Goal: Ask a question

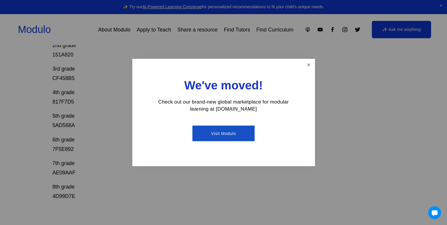
drag, startPoint x: 50, startPoint y: 124, endPoint x: 111, endPoint y: 135, distance: 61.7
click at [111, 135] on div at bounding box center [223, 112] width 447 height 225
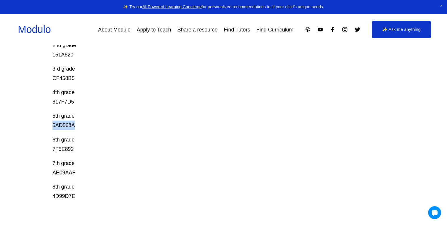
drag, startPoint x: 50, startPoint y: 124, endPoint x: 88, endPoint y: 122, distance: 38.1
click at [88, 122] on div "Prodigy Game Codes Prodigy is our go-to mastery- based tool to give kids lots o…" at bounding box center [223, 106] width 447 height 383
copy p "5AD568A"
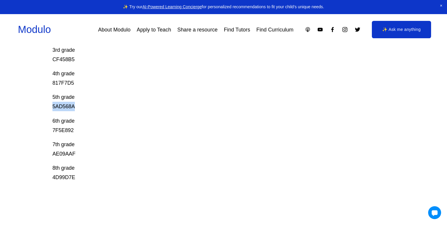
scroll to position [179, 0]
click at [298, 144] on p "7th grade AE09AAF" at bounding box center [206, 149] width 308 height 19
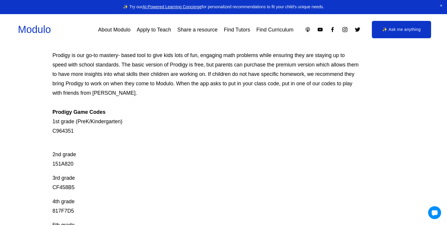
scroll to position [46, 0]
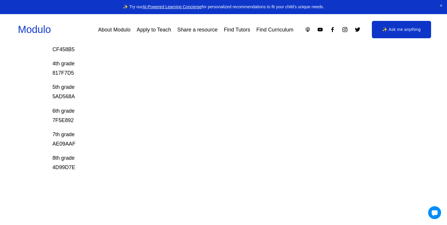
scroll to position [187, 0]
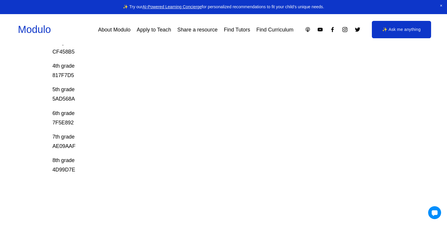
click at [388, 33] on link "✨ Ask me anything" at bounding box center [402, 30] width 60 height 18
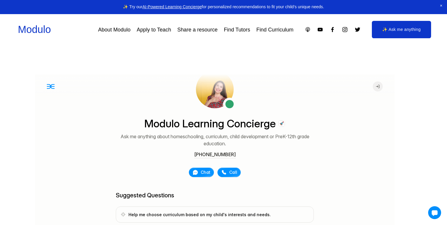
scroll to position [42, 0]
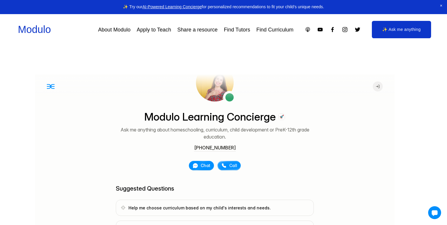
click at [221, 163] on icon at bounding box center [224, 166] width 6 height 6
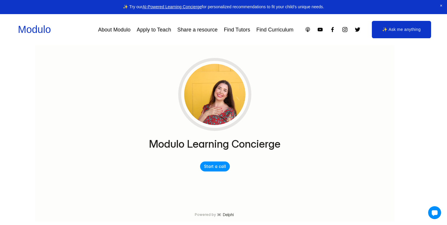
scroll to position [89, 0]
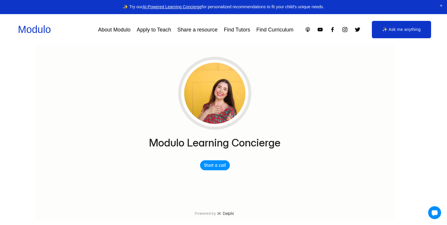
click at [216, 161] on button "Start a call" at bounding box center [215, 166] width 30 height 10
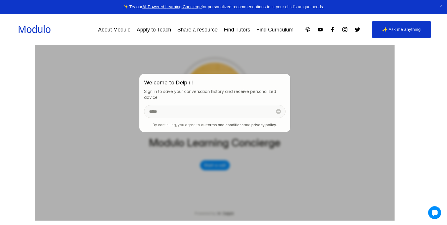
click at [214, 110] on input "email" at bounding box center [207, 112] width 127 height 12
type input "**********"
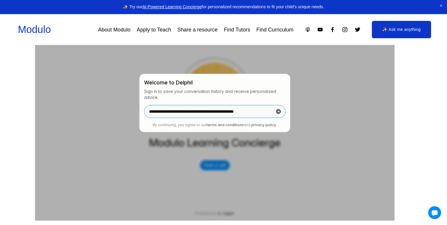
click at [277, 113] on icon "submit" at bounding box center [278, 111] width 5 height 5
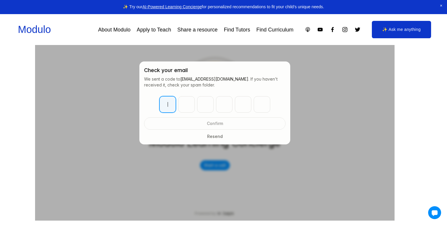
click at [161, 107] on input at bounding box center [220, 104] width 123 height 17
click at [253, 140] on button "Resend" at bounding box center [214, 135] width 141 height 9
click at [312, 104] on div at bounding box center [215, 103] width 360 height 236
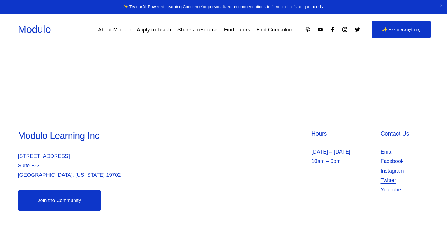
scroll to position [83, 0]
click at [407, 36] on link "✨ Ask me anything" at bounding box center [402, 30] width 60 height 18
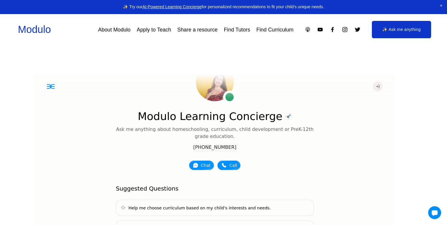
scroll to position [42, 0]
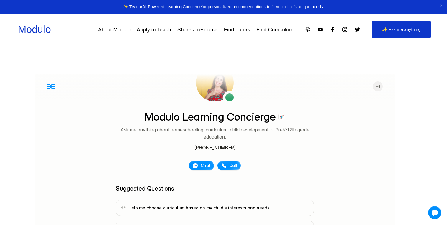
click at [226, 167] on icon at bounding box center [224, 166] width 6 height 6
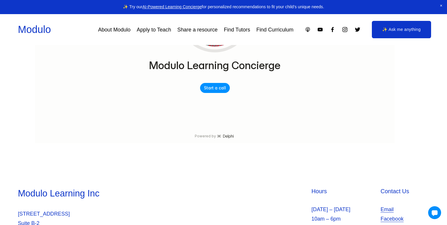
scroll to position [168, 0]
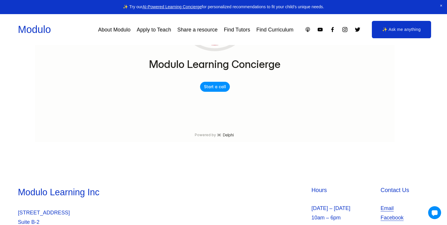
click at [211, 87] on button "Start a call" at bounding box center [215, 87] width 30 height 10
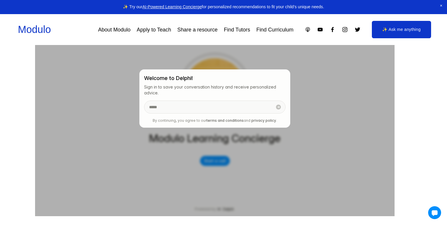
scroll to position [91, 0]
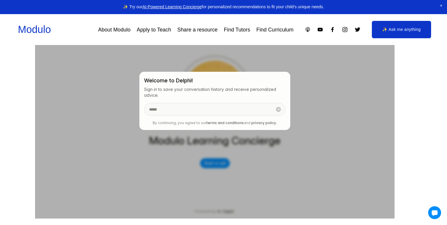
click at [167, 109] on input "email" at bounding box center [207, 109] width 127 height 12
type input "**********"
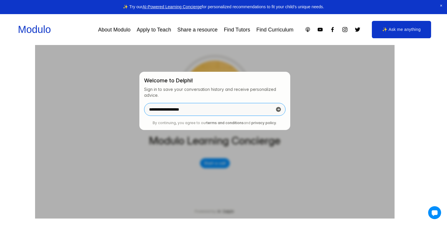
click at [276, 112] on icon "submit" at bounding box center [279, 110] width 6 height 6
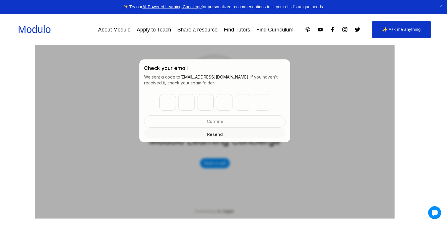
click at [176, 135] on button "Resend" at bounding box center [214, 133] width 141 height 9
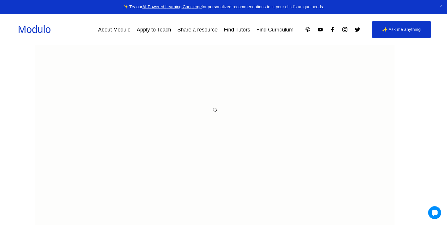
click at [380, 23] on link "✨ Ask me anything" at bounding box center [402, 30] width 60 height 18
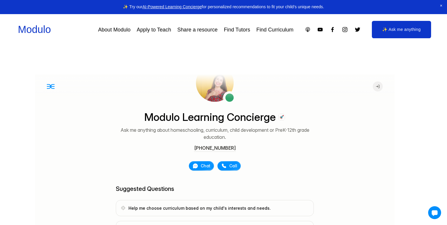
scroll to position [40, 0]
click at [190, 162] on div at bounding box center [201, 166] width 25 height 9
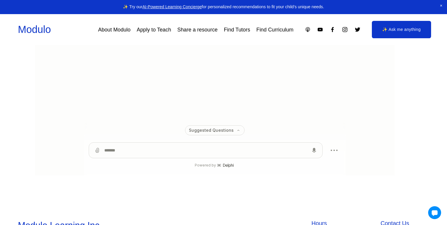
scroll to position [135, 0]
type textarea "***"
